Goal: Task Accomplishment & Management: Use online tool/utility

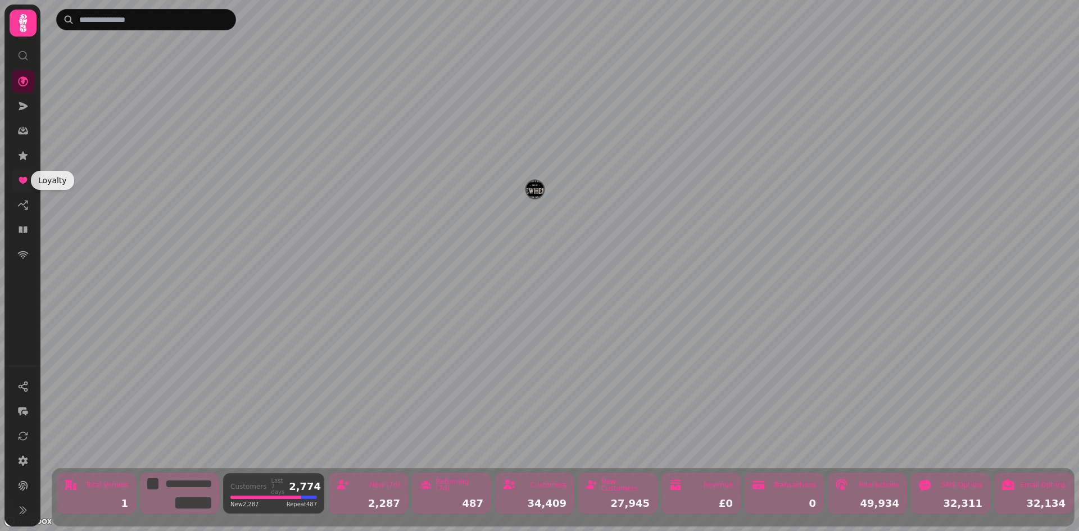
click at [19, 185] on icon at bounding box center [22, 180] width 11 height 11
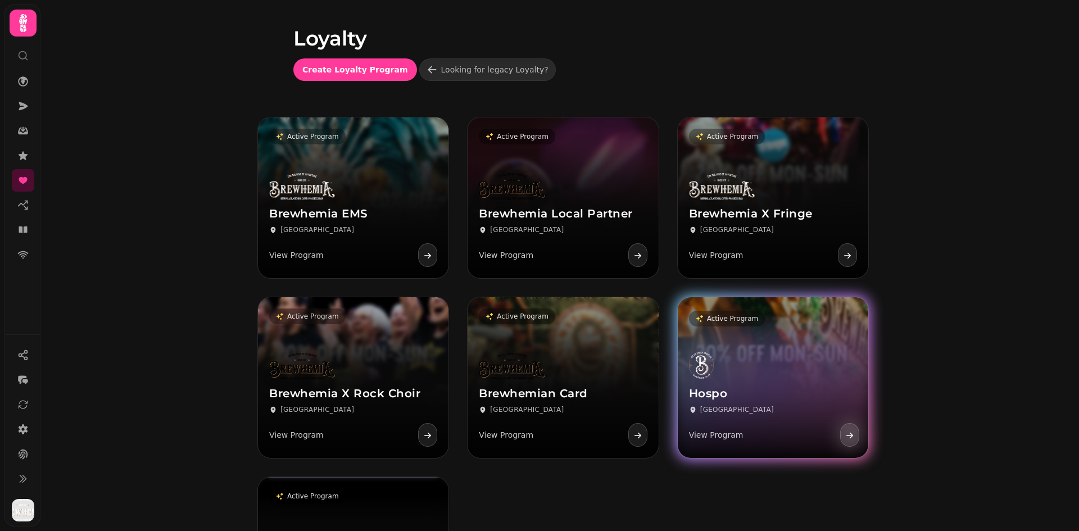
click at [792, 375] on div "Hospo Edinburgh View Program" at bounding box center [773, 400] width 190 height 116
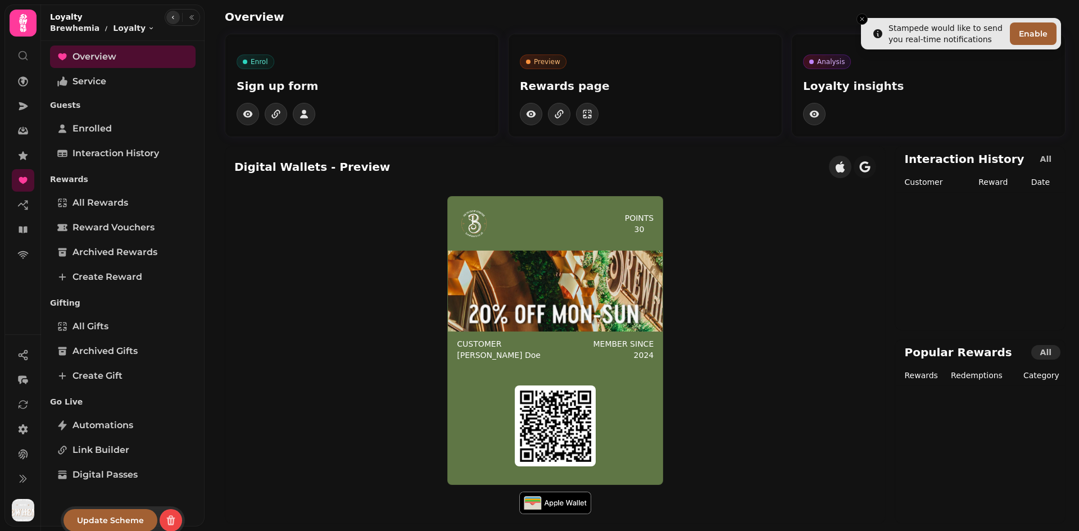
click at [170, 15] on icon "button" at bounding box center [173, 17] width 7 height 7
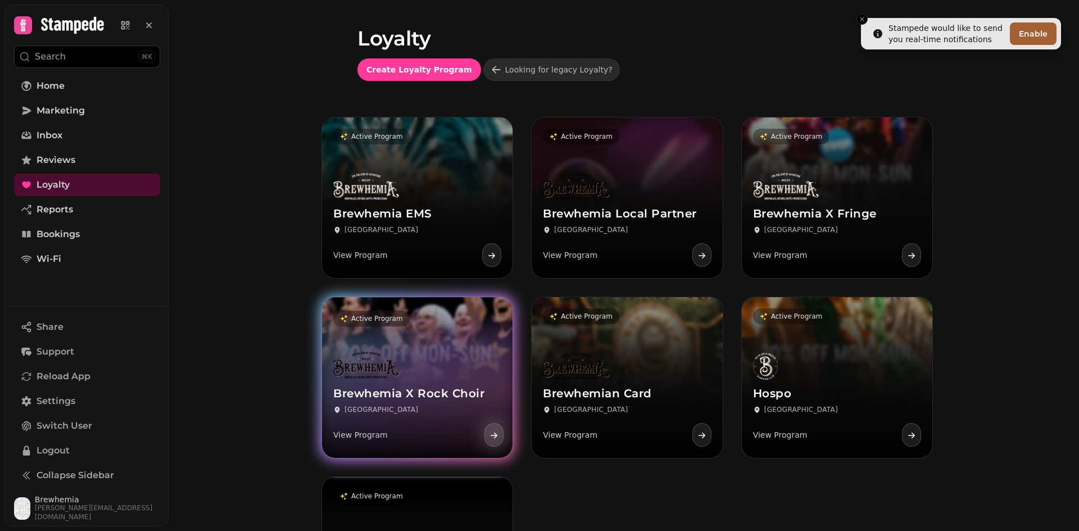
click at [404, 367] on div "Brewhemia X Rock Choir Edinburgh View Program" at bounding box center [417, 400] width 190 height 116
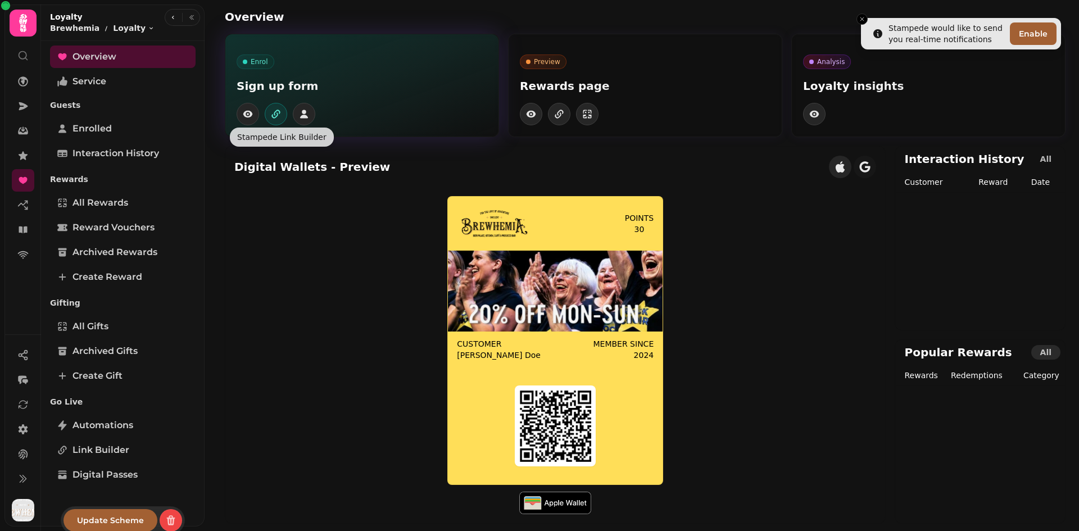
click at [275, 115] on icon "button" at bounding box center [275, 113] width 11 height 11
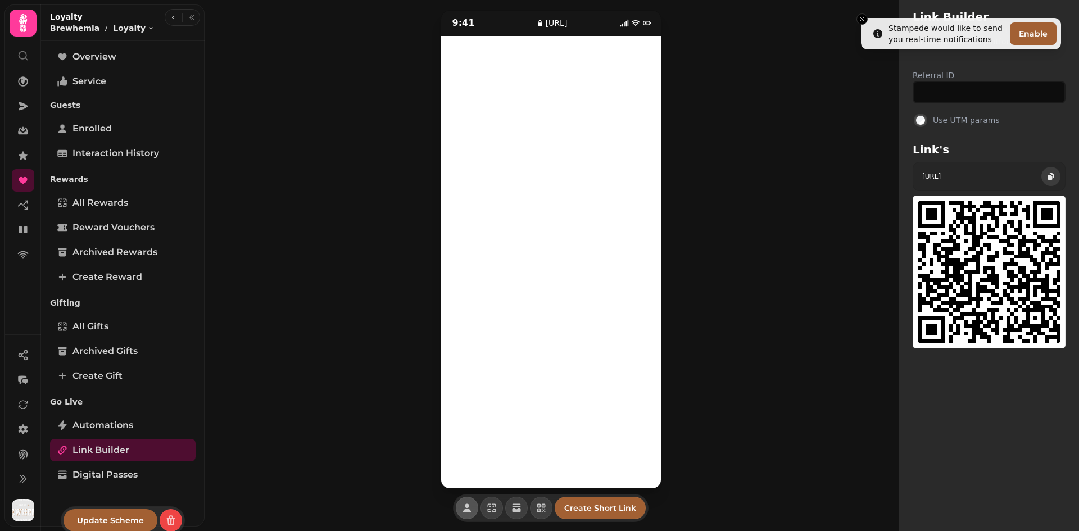
click at [1052, 177] on icon "button" at bounding box center [1050, 176] width 9 height 9
